Goal: Transaction & Acquisition: Purchase product/service

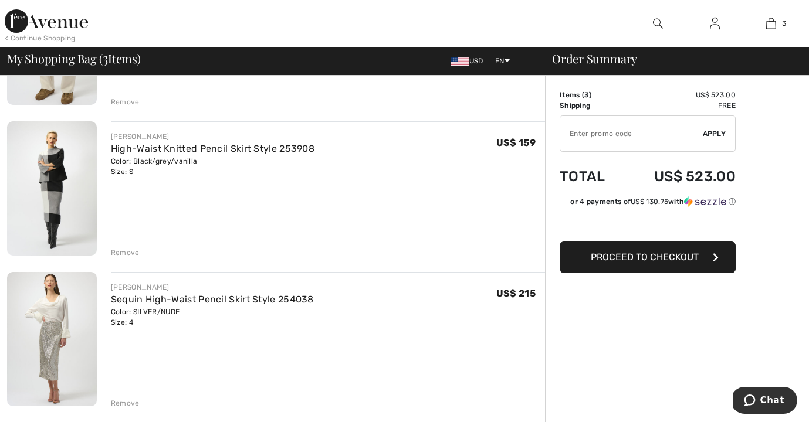
scroll to position [204, 0]
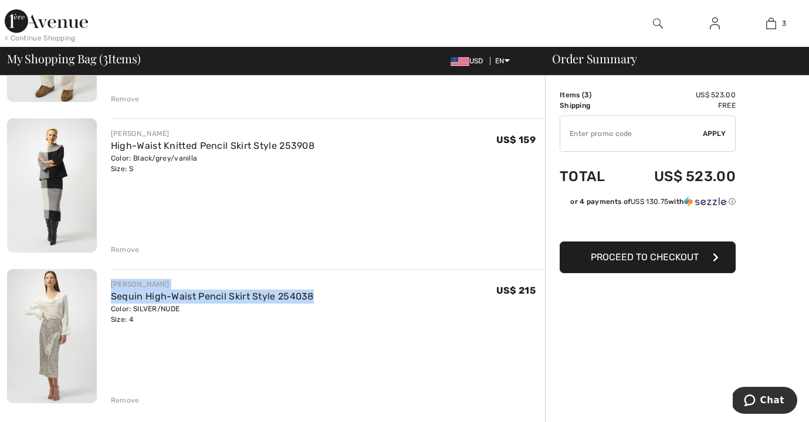
drag, startPoint x: 326, startPoint y: 293, endPoint x: 103, endPoint y: 286, distance: 222.9
click at [103, 286] on div "JOSEPH RIBKOFF Sequin High-Waist Pencil Skirt Style 254038 Color: SILVER/NUDE S…" at bounding box center [321, 337] width 448 height 137
copy div "JOSEPH RIBKOFF Sequin High-Waist Pencil Skirt Style 254038"
click at [164, 354] on div "JOSEPH RIBKOFF Sequin High-Waist Pencil Skirt Style 254038 Color: SILVER/NUDE S…" at bounding box center [328, 337] width 434 height 137
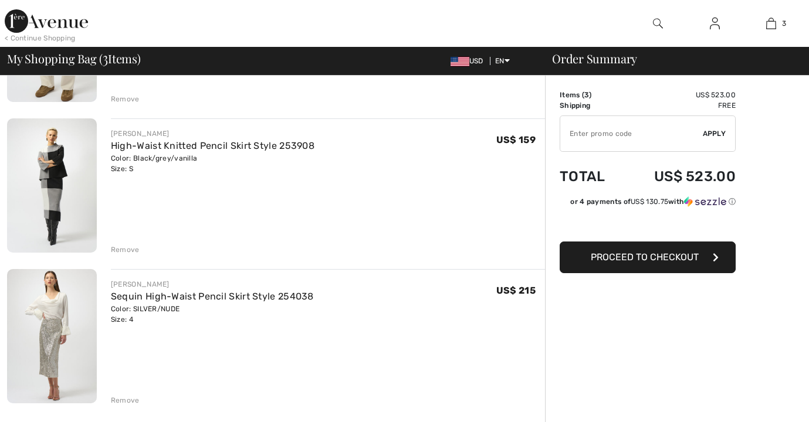
click at [131, 400] on div "Remove" at bounding box center [125, 400] width 29 height 11
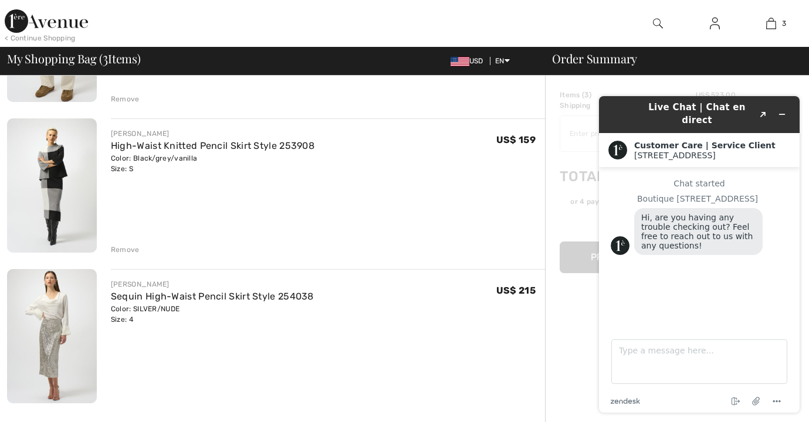
scroll to position [0, 0]
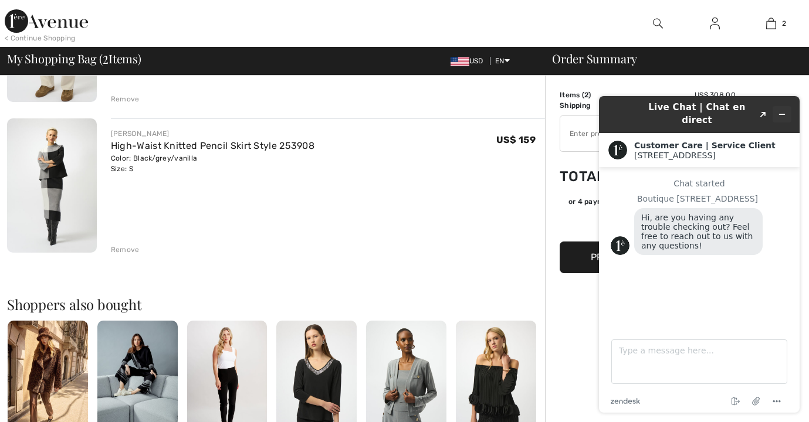
click at [782, 110] on icon "Minimize widget" at bounding box center [781, 114] width 8 height 8
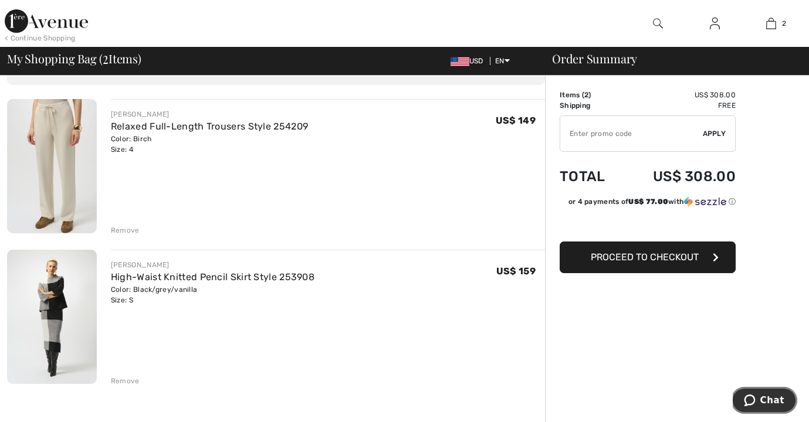
scroll to position [56, 0]
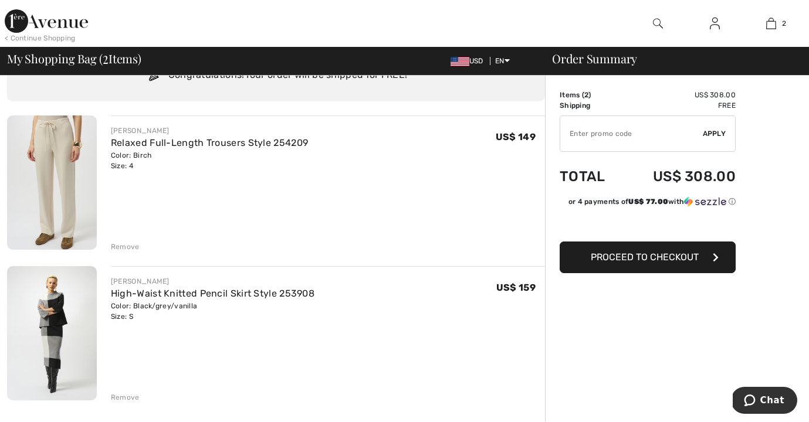
click at [629, 257] on span "Proceed to Checkout" at bounding box center [644, 257] width 108 height 11
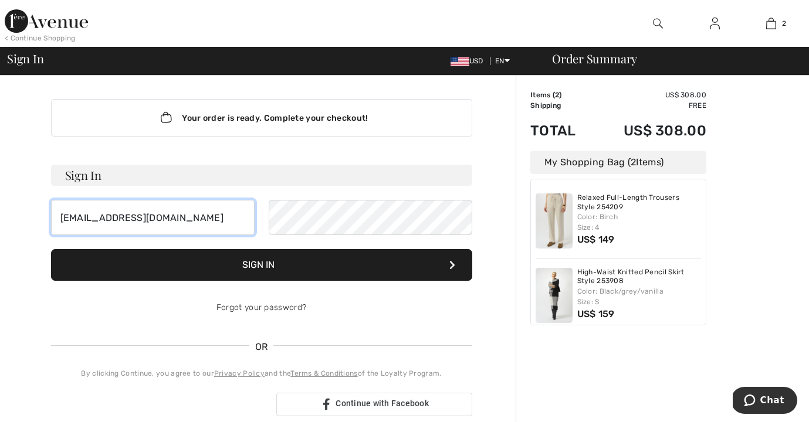
type input "[EMAIL_ADDRESS][DOMAIN_NAME]"
drag, startPoint x: 195, startPoint y: 219, endPoint x: -36, endPoint y: 216, distance: 230.4
click at [0, 216] on html "We value your privacy We use cookies to enhance your browsing experience, serve…" at bounding box center [404, 211] width 809 height 422
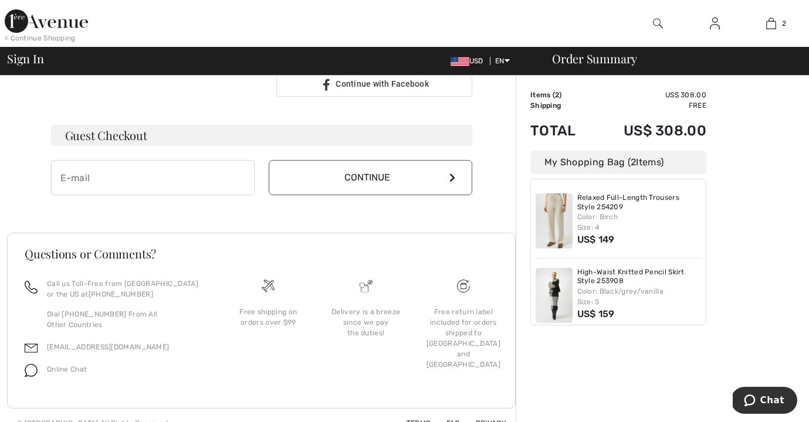
scroll to position [318, 0]
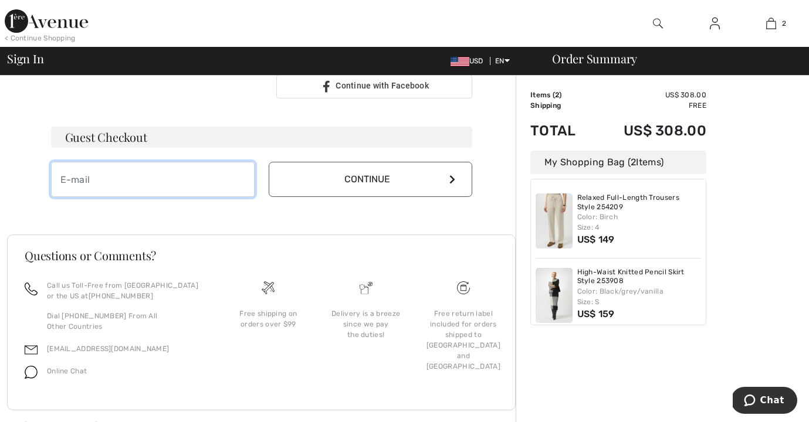
click at [62, 180] on input "email" at bounding box center [152, 179] width 203 height 35
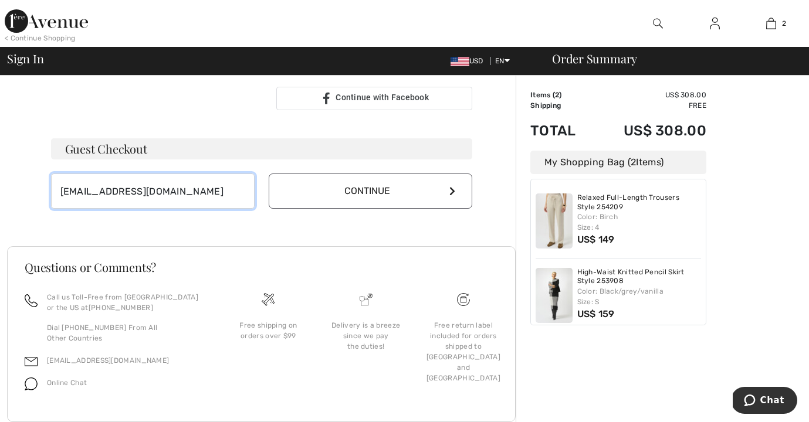
type input "[EMAIL_ADDRESS][DOMAIN_NAME]"
click at [451, 189] on icon at bounding box center [452, 190] width 6 height 9
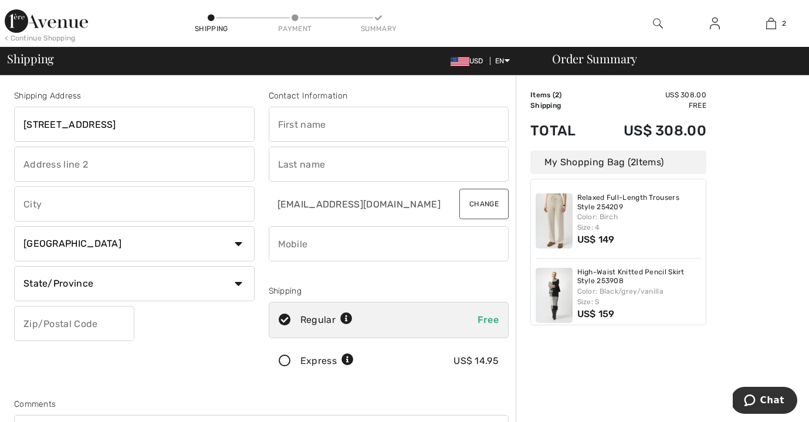
type input "[STREET_ADDRESS]"
type input "[GEOGRAPHIC_DATA]"
select select "US"
select select "WV"
type input "26105"
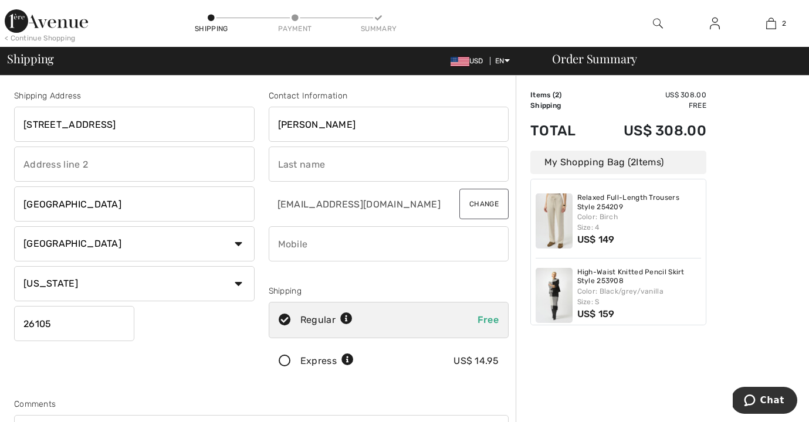
type input "Julianne"
type input "Bedilion"
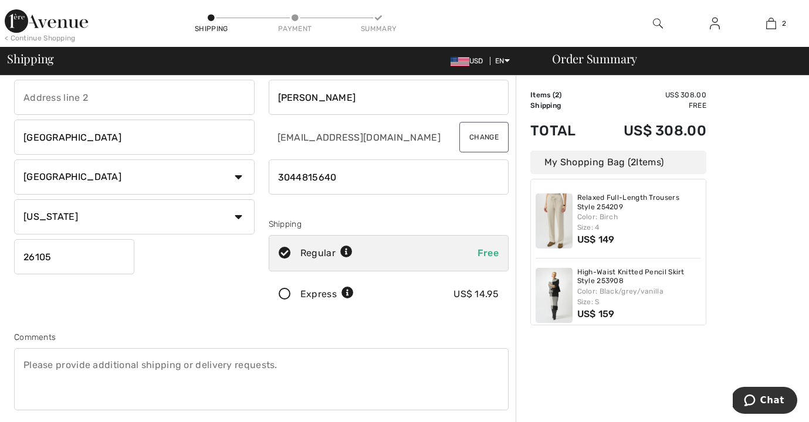
scroll to position [73, 0]
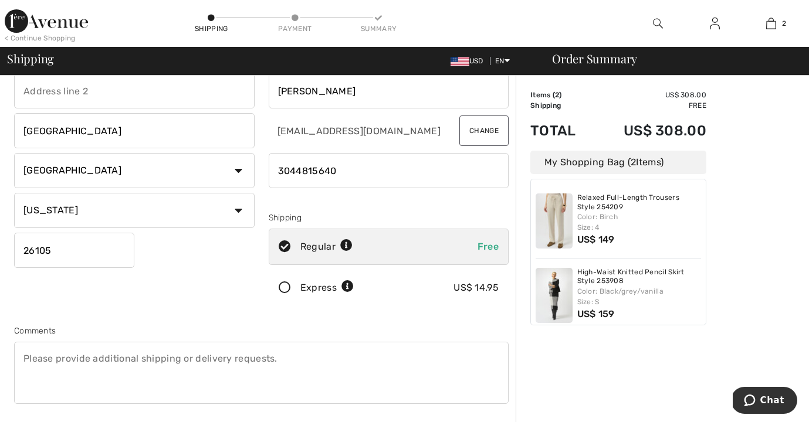
type input "3044815640"
click at [283, 286] on icon at bounding box center [284, 288] width 31 height 12
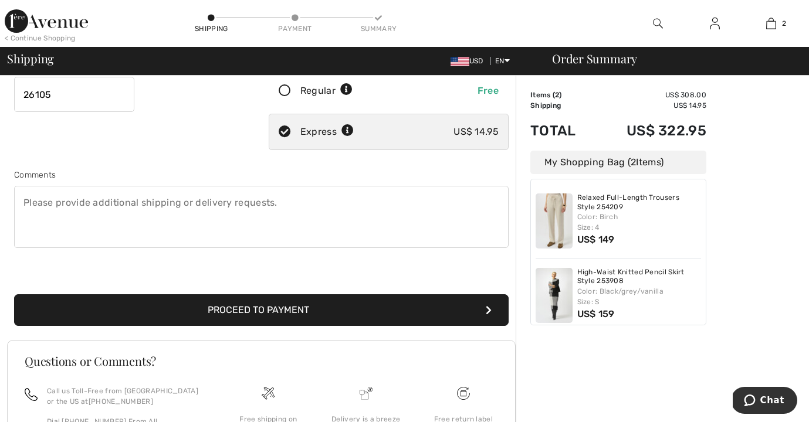
scroll to position [231, 0]
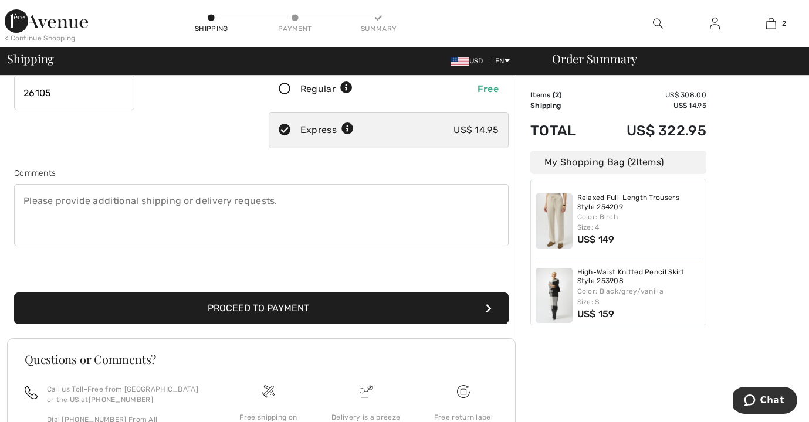
click at [296, 308] on button "Proceed to Payment" at bounding box center [261, 309] width 494 height 32
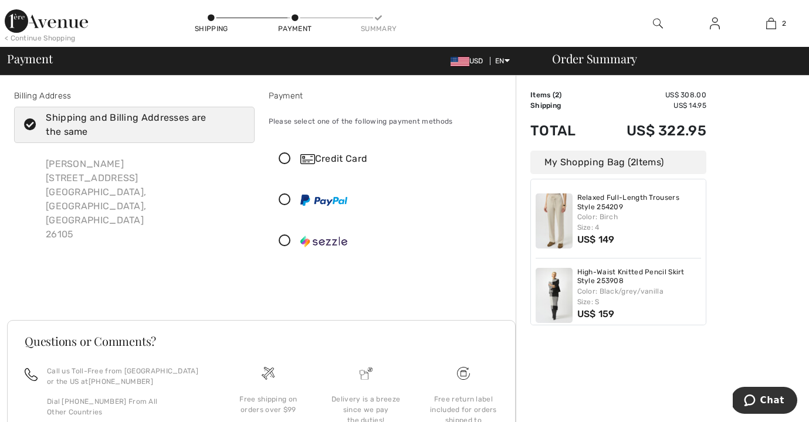
click at [285, 157] on icon at bounding box center [284, 159] width 31 height 12
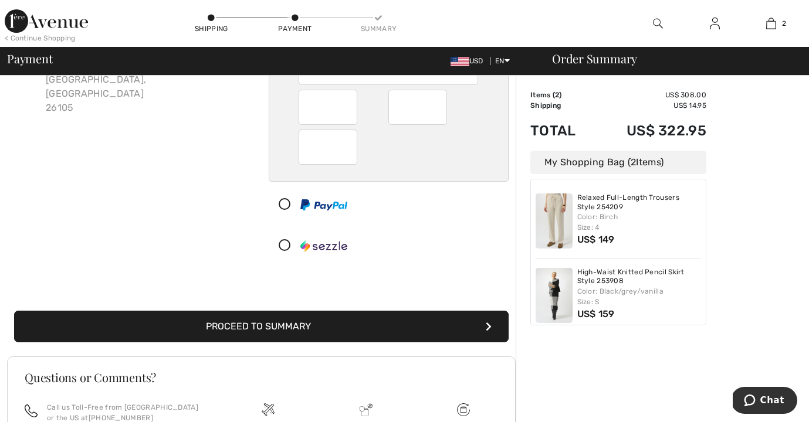
scroll to position [127, 0]
click at [308, 330] on button "Proceed to Summary" at bounding box center [261, 327] width 494 height 32
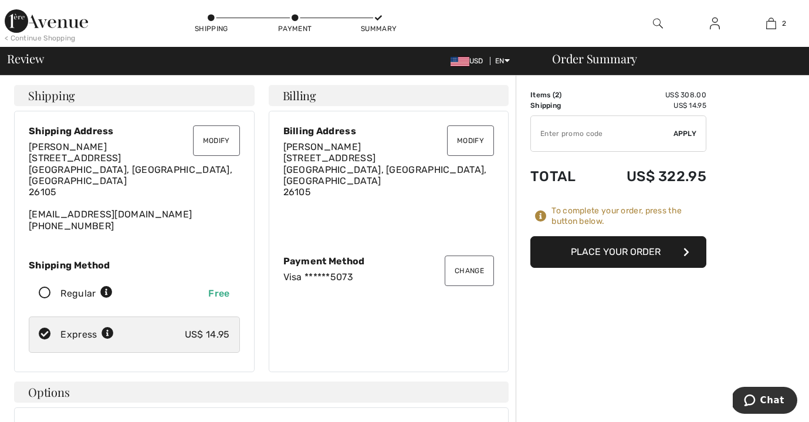
click at [626, 253] on button "Place Your Order" at bounding box center [618, 252] width 176 height 32
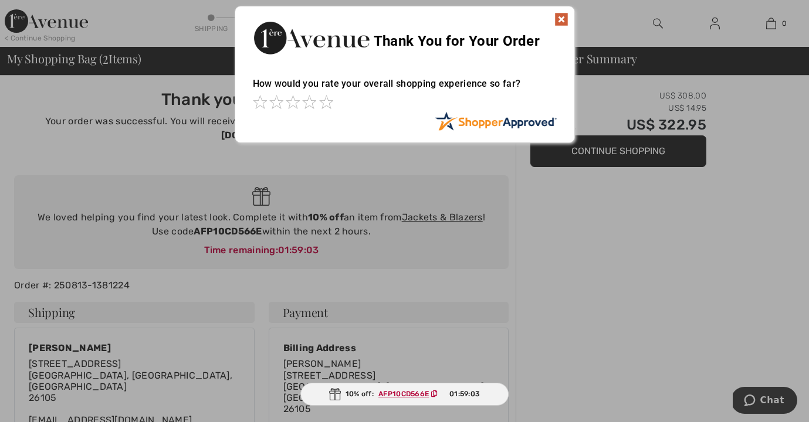
click at [561, 18] on img at bounding box center [561, 19] width 14 height 14
